Goal: Find specific page/section: Find specific page/section

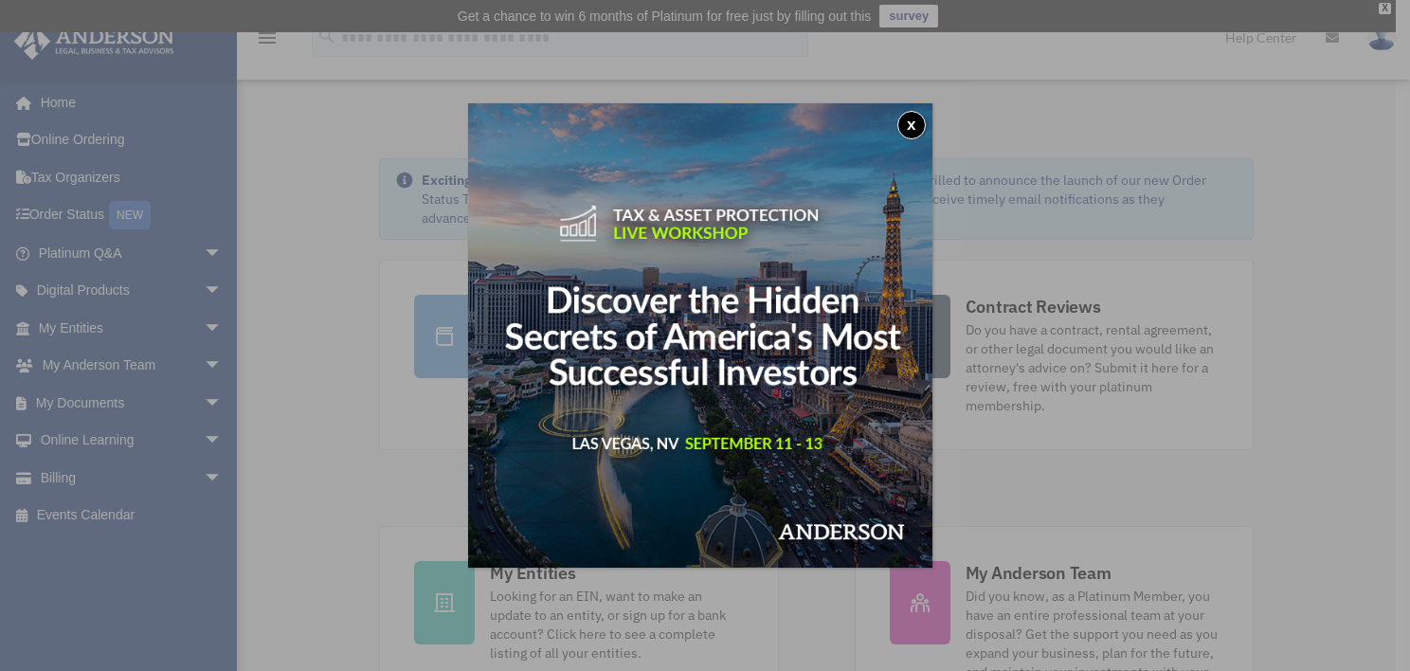
click at [920, 124] on button "x" at bounding box center [911, 125] width 28 height 28
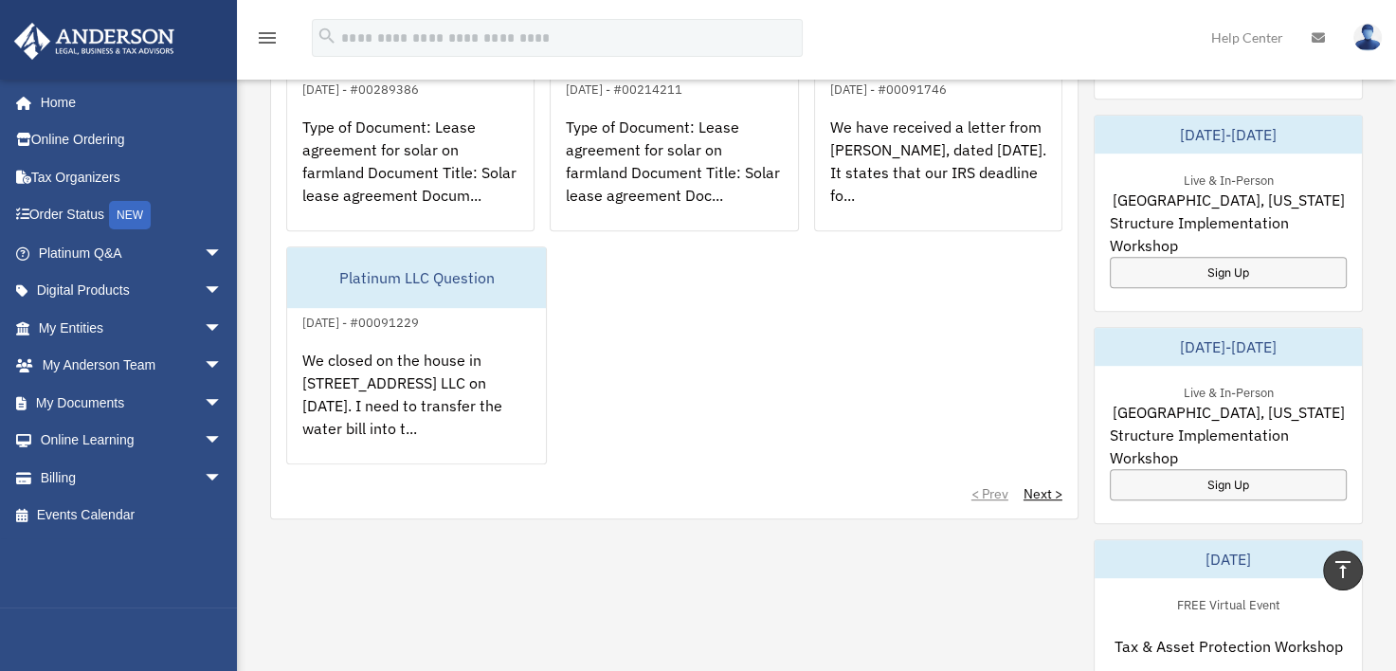
scroll to position [932, 0]
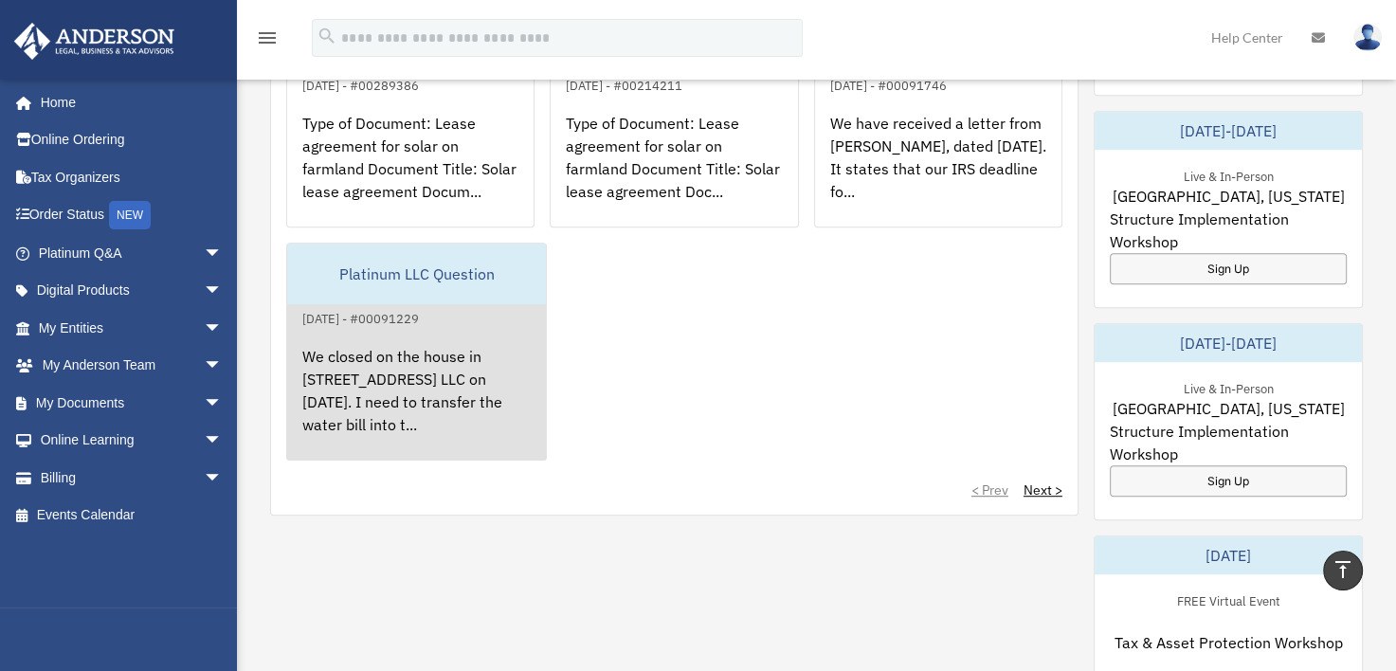
click at [423, 347] on div "We closed on the house in [STREET_ADDRESS] LLC on [DATE]. I need to transfer th…" at bounding box center [416, 404] width 259 height 148
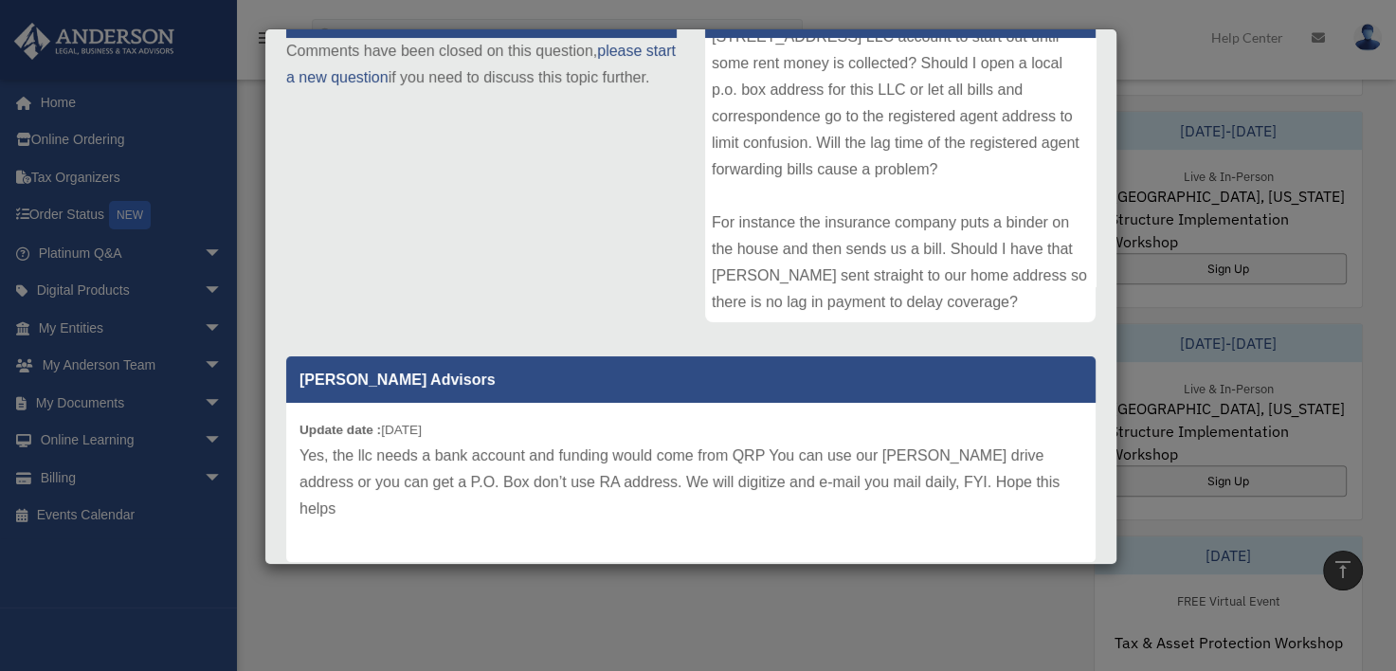
scroll to position [292, 0]
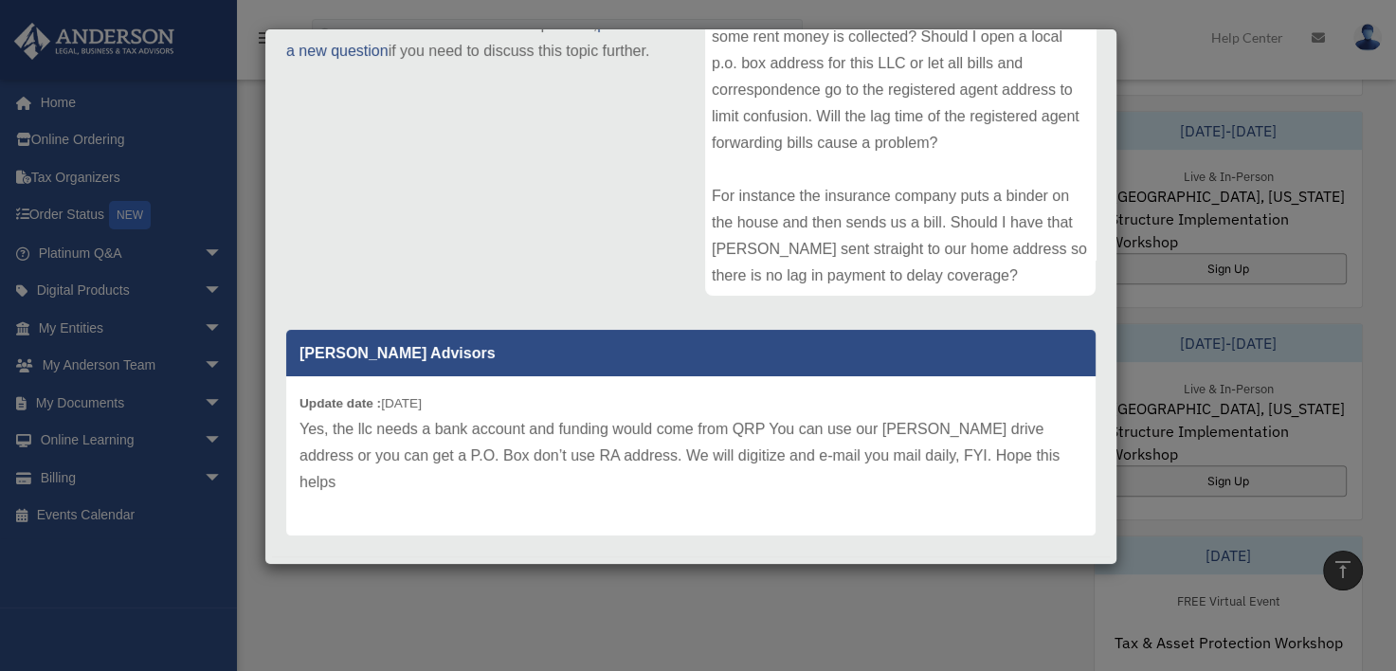
click at [40, 471] on div "Case Detail × Platinum LLC Question Case Number 00091229 Created Date [DATE] St…" at bounding box center [698, 335] width 1396 height 671
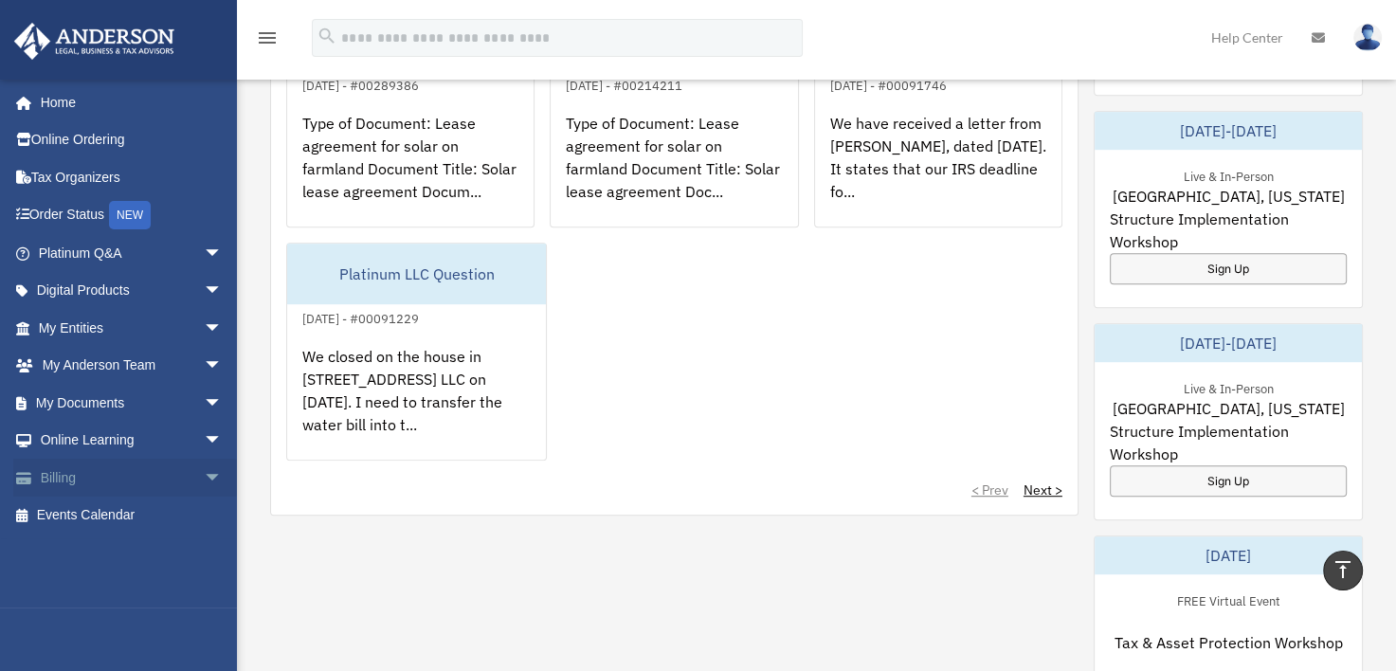
click at [205, 470] on span "arrow_drop_down" at bounding box center [223, 478] width 38 height 39
click at [136, 511] on link "$ Open Invoices" at bounding box center [139, 516] width 225 height 39
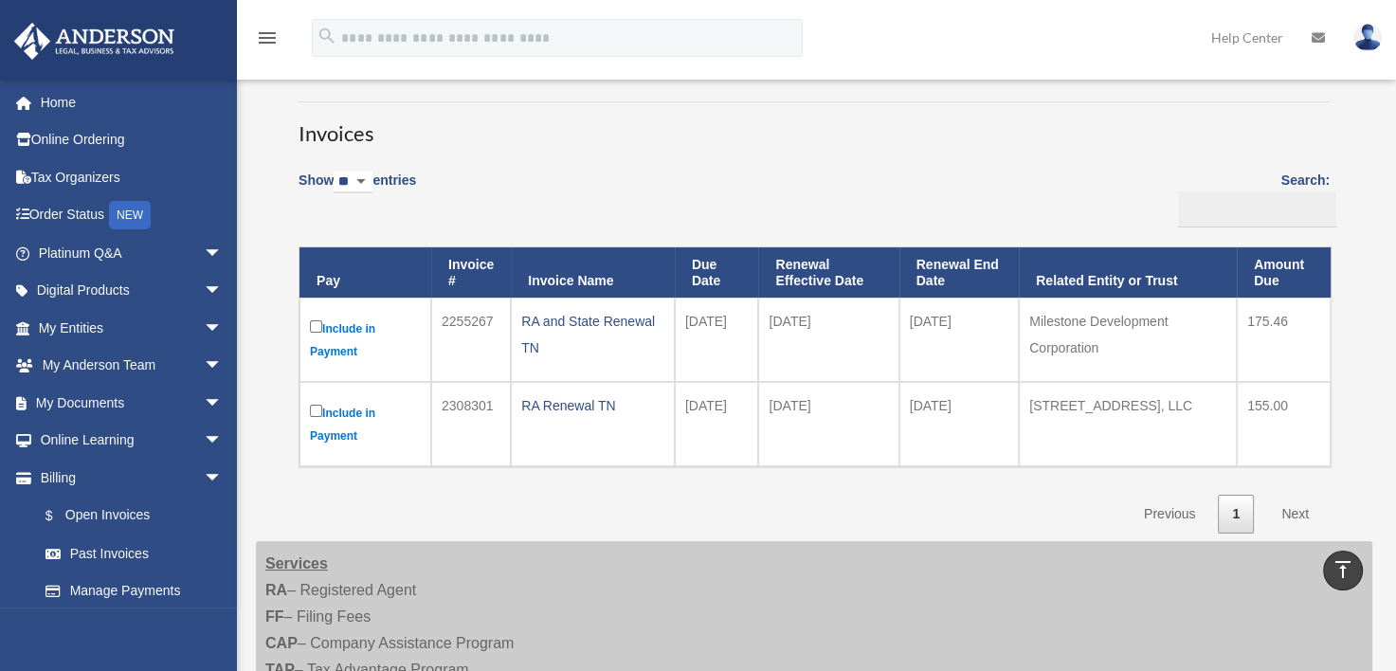
scroll to position [113, 0]
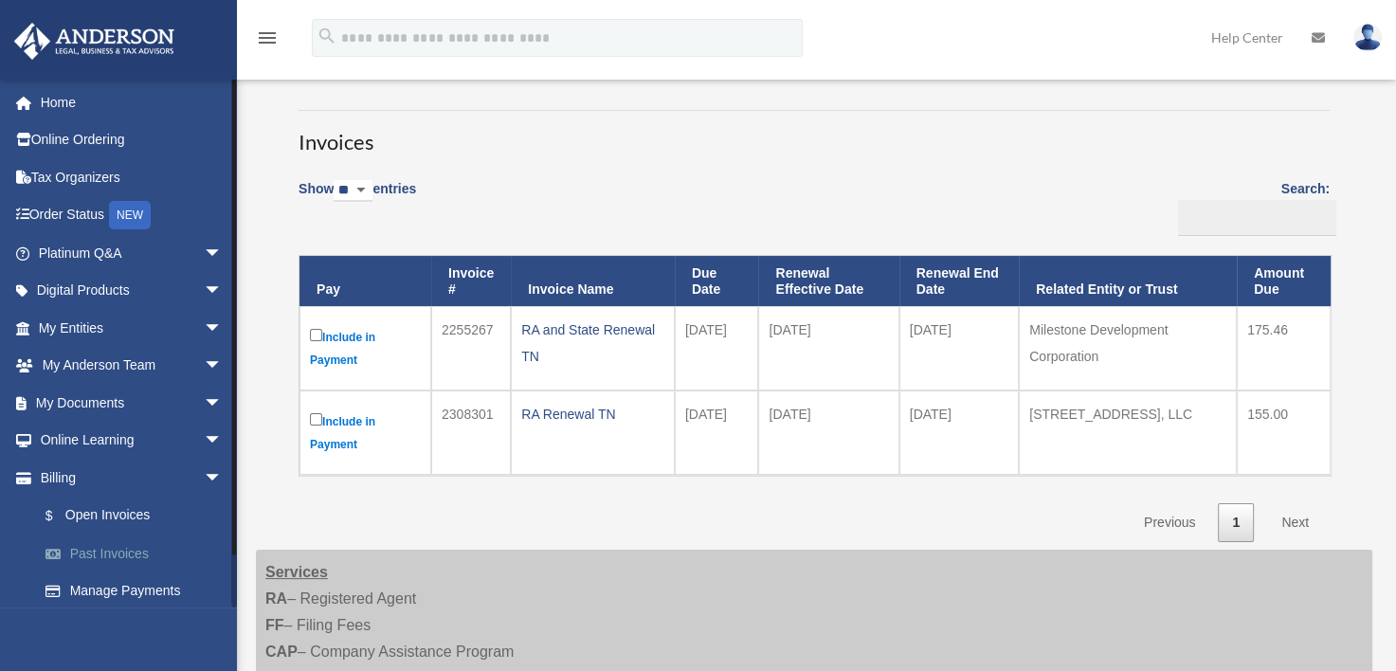
click at [118, 541] on link "Past Invoices" at bounding box center [139, 553] width 225 height 38
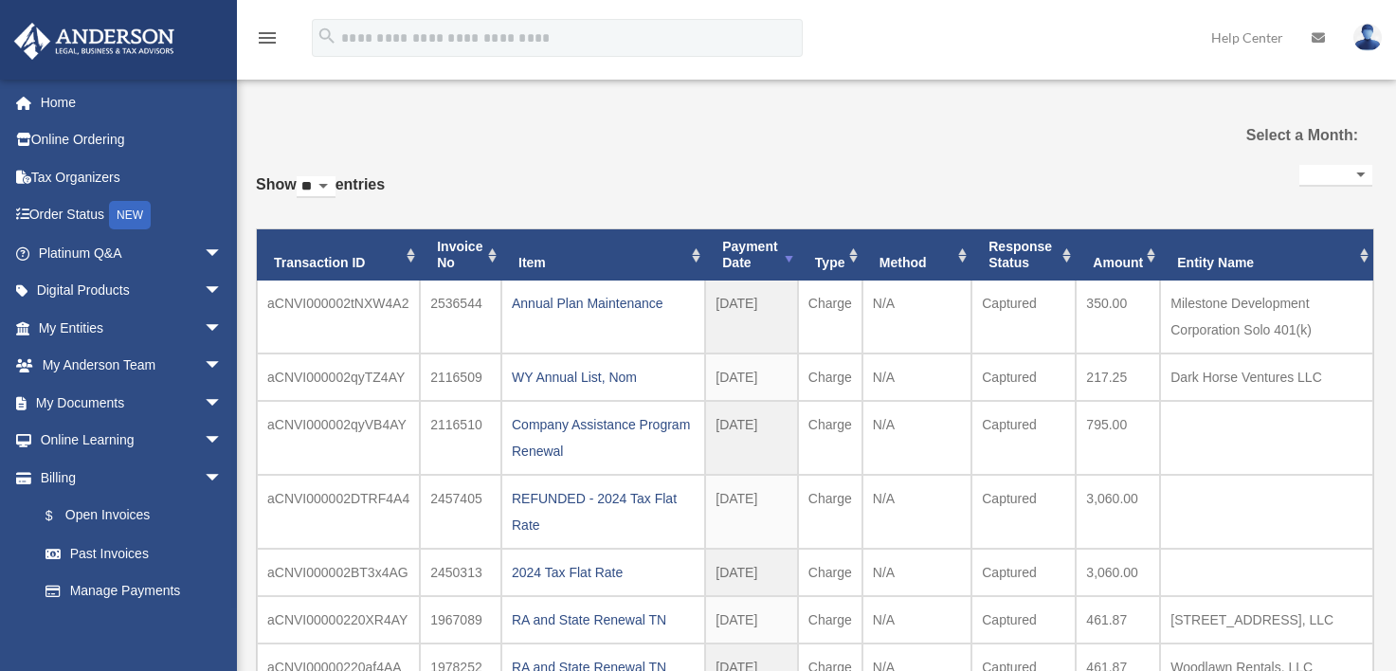
select select
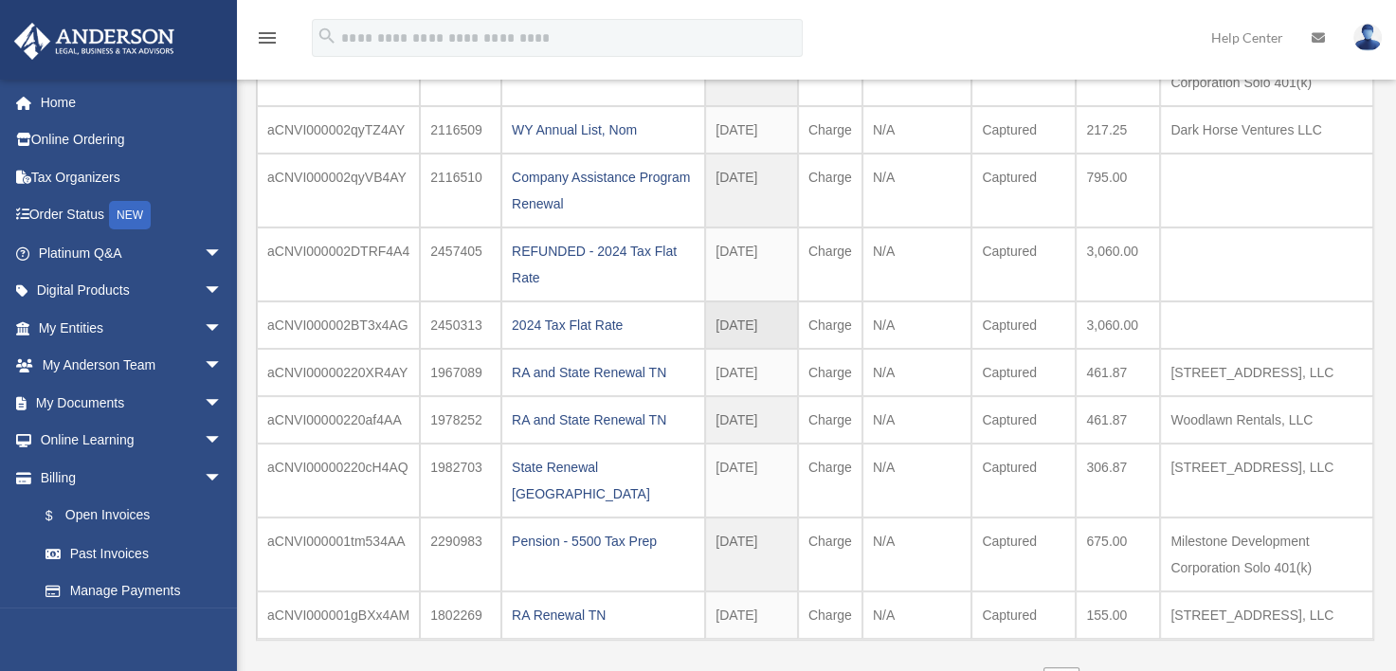
scroll to position [275, 0]
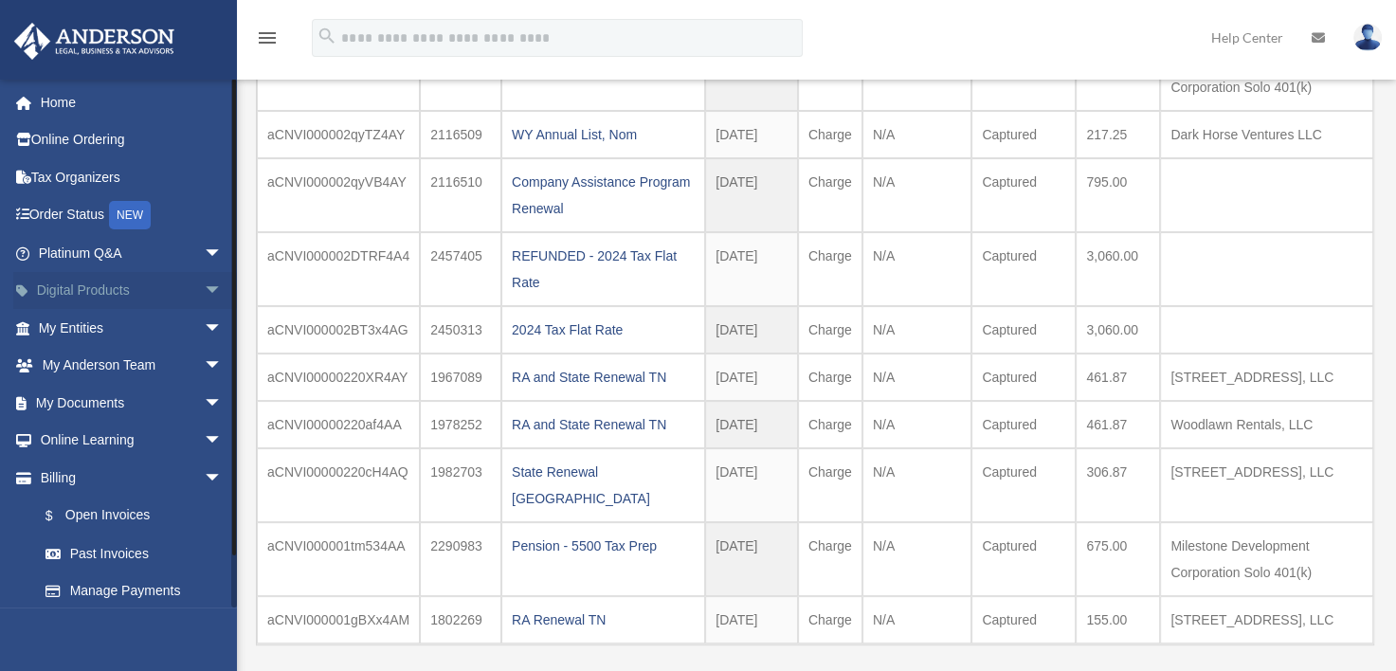
click at [204, 278] on span "arrow_drop_down" at bounding box center [223, 291] width 38 height 39
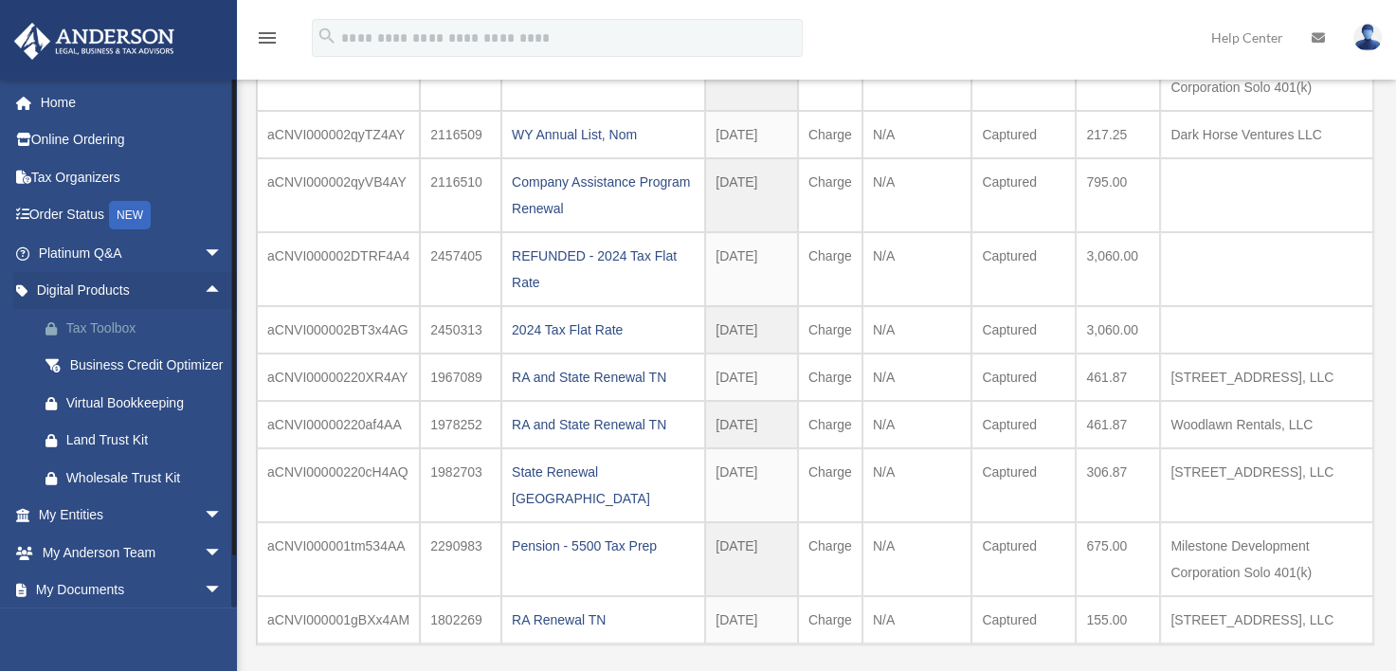
click at [110, 320] on div "Tax Toolbox" at bounding box center [146, 329] width 161 height 24
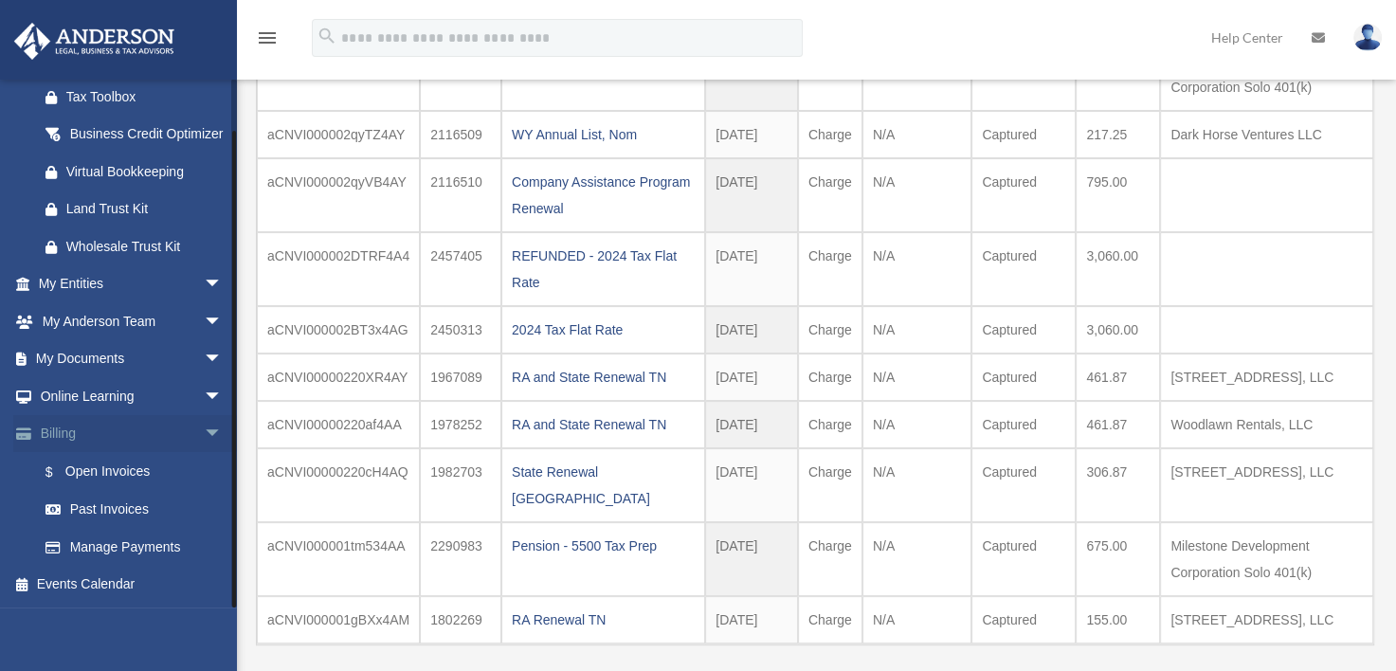
click at [204, 432] on span "arrow_drop_down" at bounding box center [223, 434] width 38 height 39
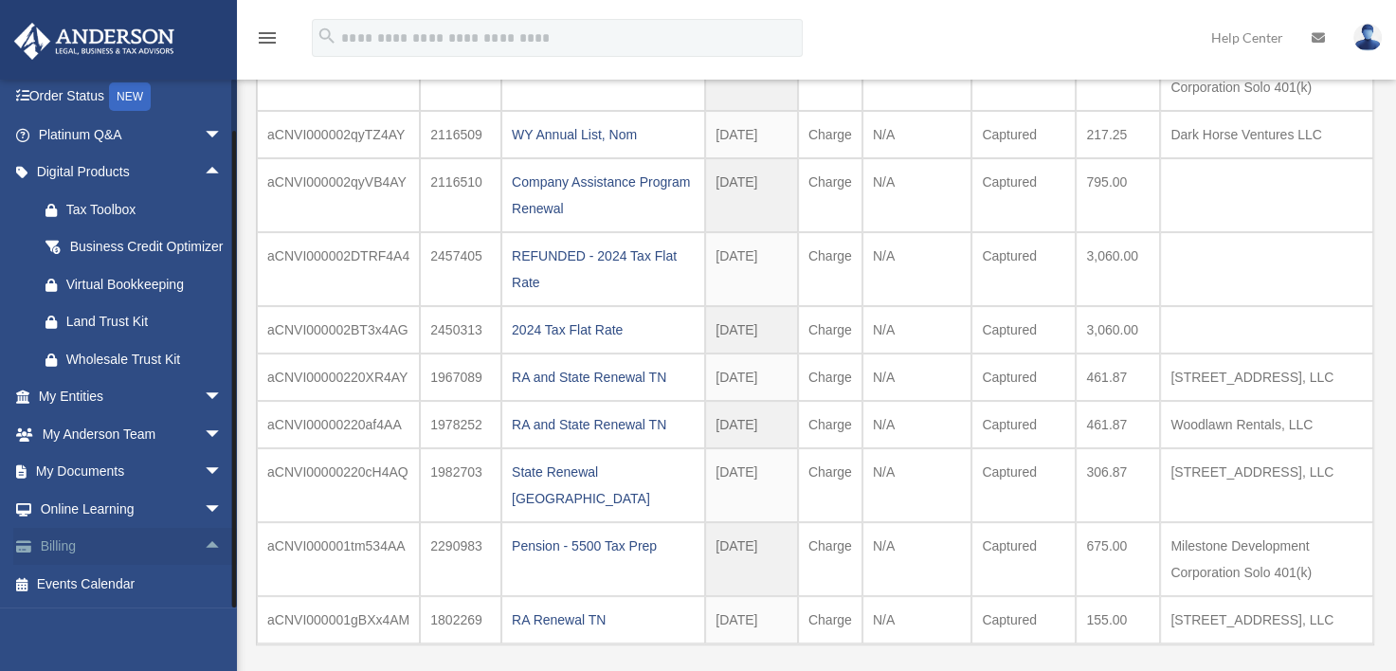
scroll to position [140, 0]
click at [204, 432] on span "arrow_drop_down" at bounding box center [223, 434] width 38 height 39
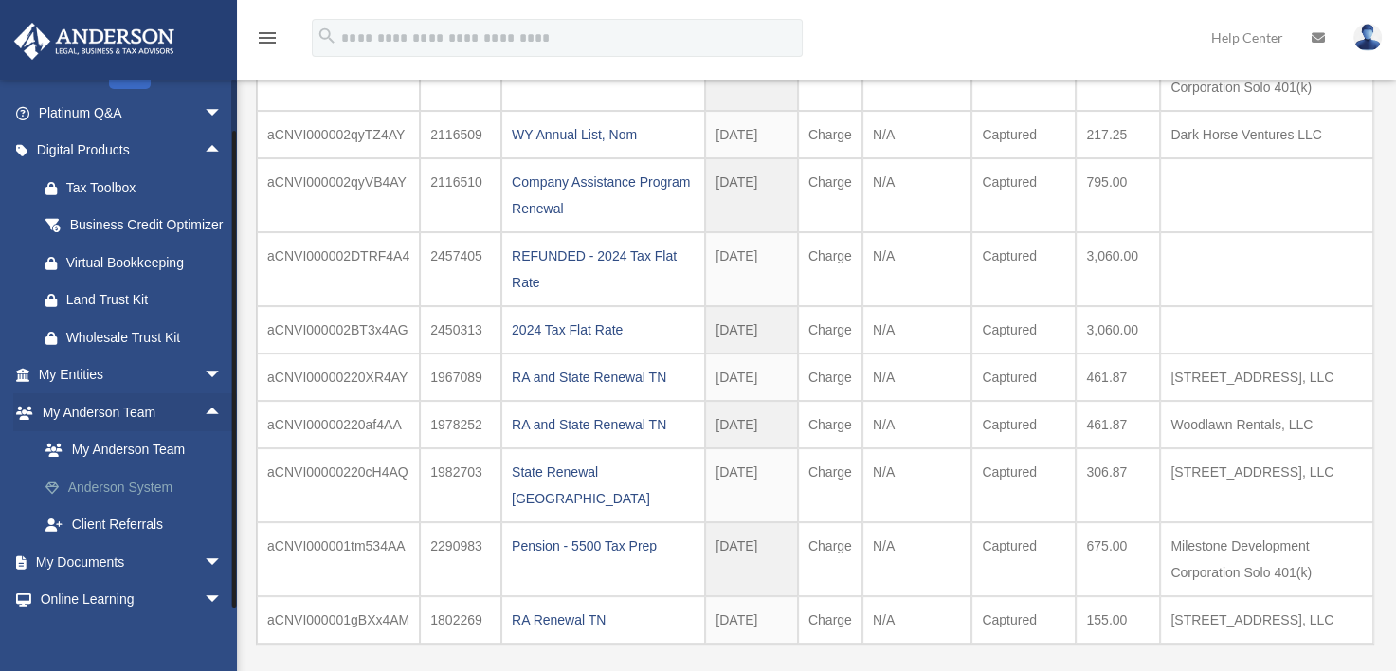
scroll to position [253, 0]
